Goal: Find specific page/section: Find specific page/section

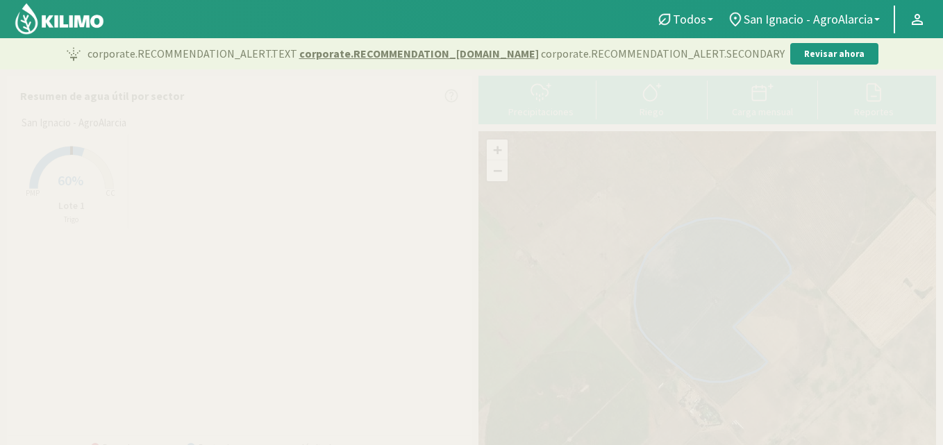
click at [87, 169] on rect at bounding box center [71, 190] width 111 height 111
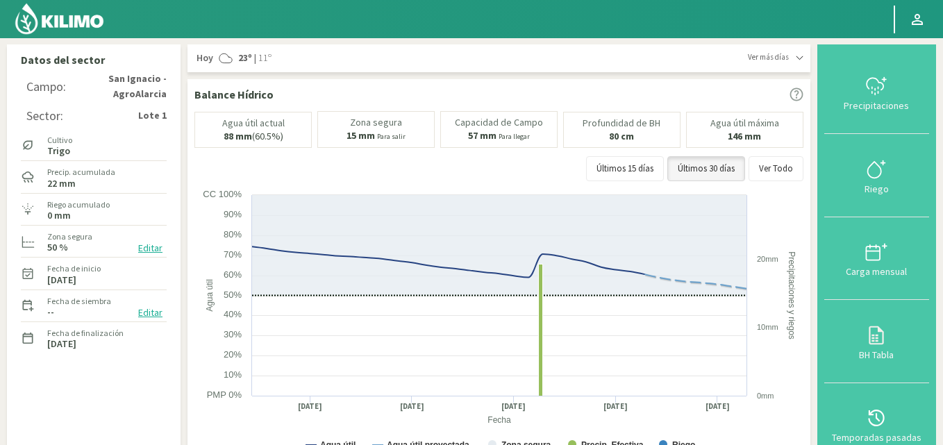
click at [658, 35] on div at bounding box center [438, 19] width 876 height 38
click at [879, 332] on icon at bounding box center [876, 335] width 22 height 22
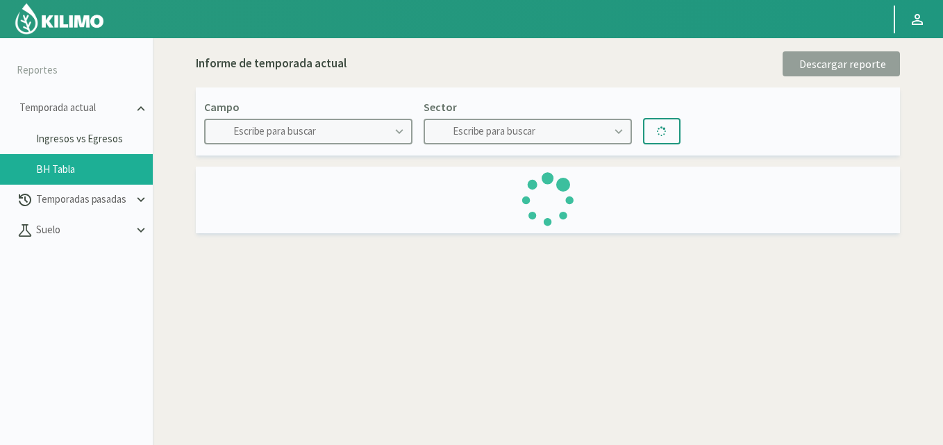
type input "San Ignacio - AgroAlarcia"
type input "Lote 1"
